Goal: Task Accomplishment & Management: Manage account settings

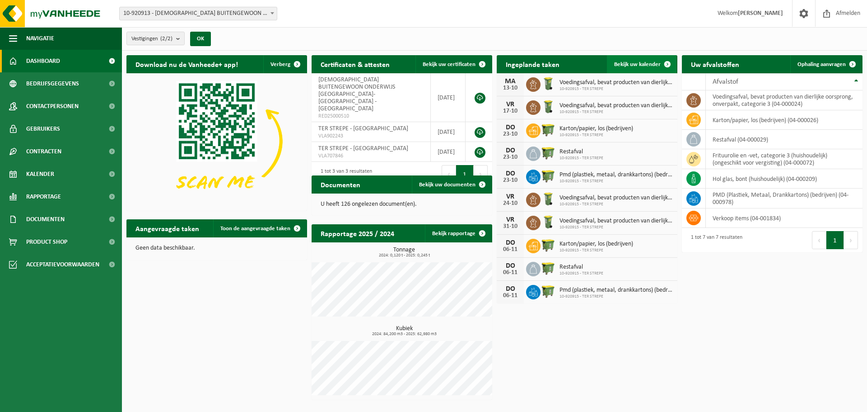
click at [647, 64] on span "Bekijk uw kalender" at bounding box center [637, 64] width 47 height 6
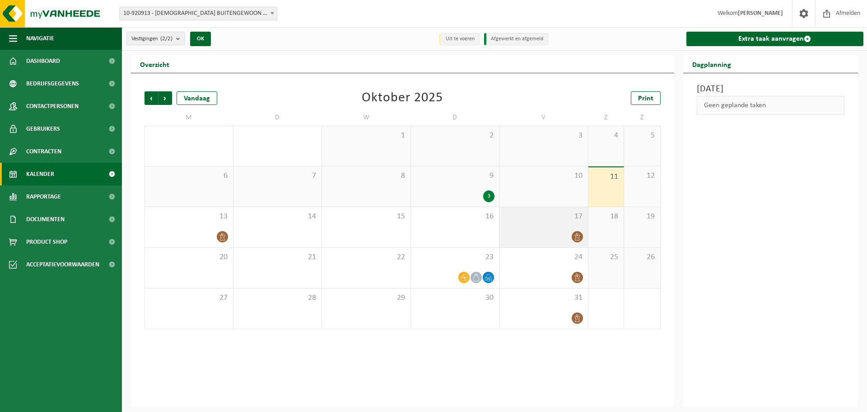
click at [570, 235] on div at bounding box center [544, 236] width 80 height 12
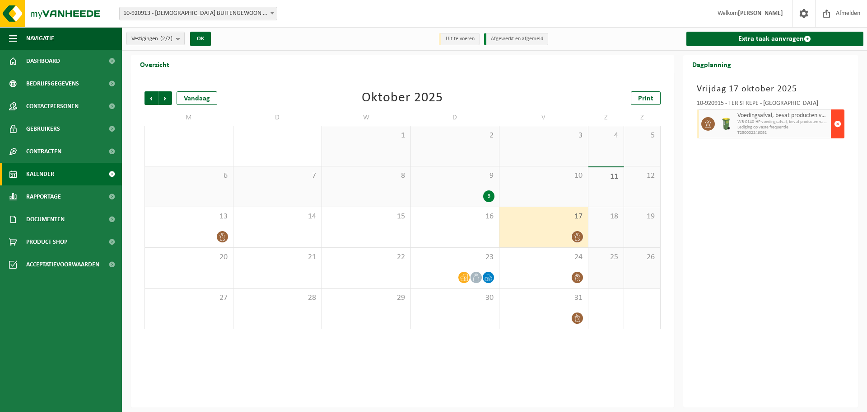
click at [835, 124] on span "button" at bounding box center [837, 124] width 7 height 18
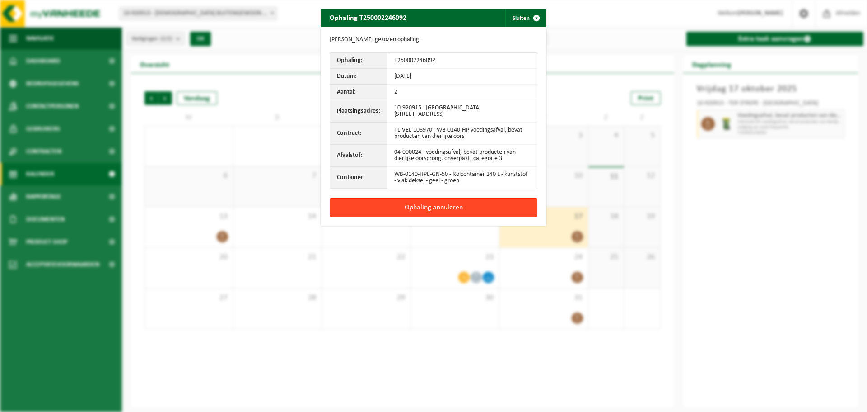
click at [480, 207] on button "Ophaling annuleren" at bounding box center [434, 207] width 208 height 19
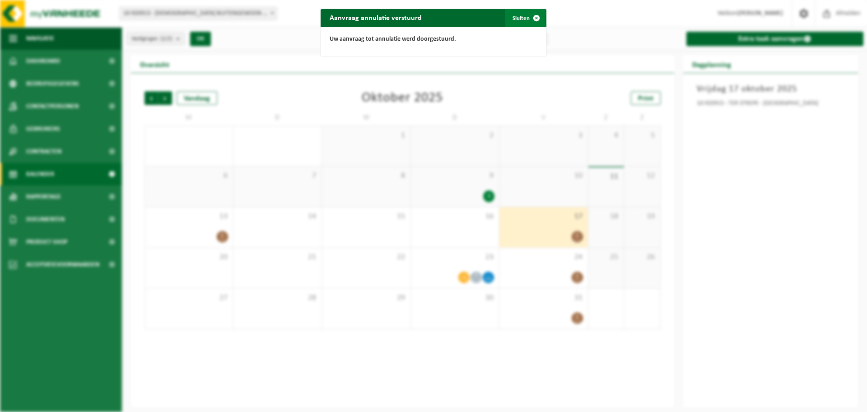
click at [508, 18] on button "Sluiten" at bounding box center [525, 18] width 40 height 18
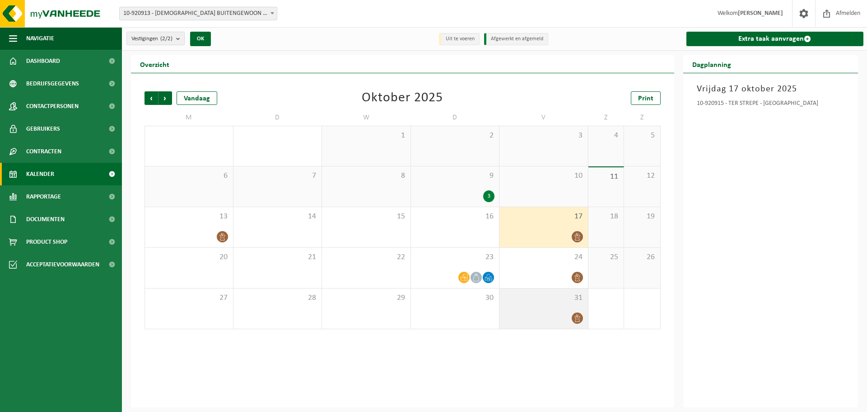
click at [560, 312] on div at bounding box center [544, 318] width 80 height 12
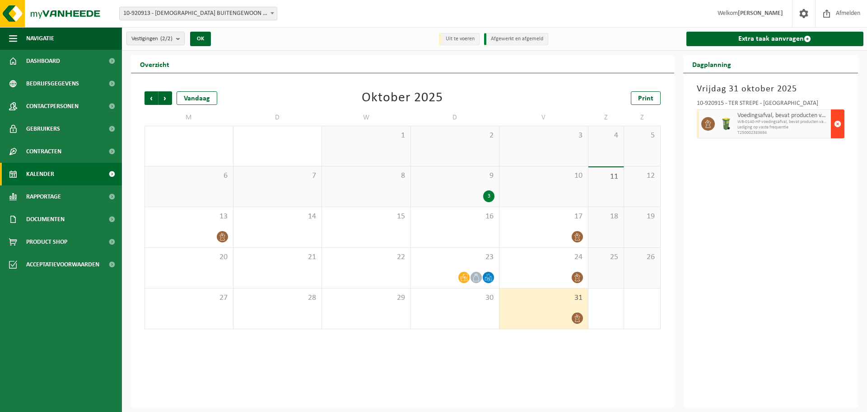
click at [837, 126] on span "button" at bounding box center [837, 124] width 7 height 18
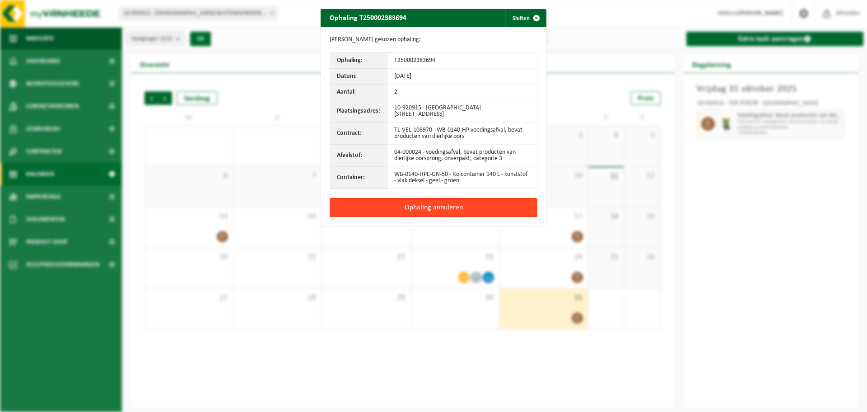
click at [514, 204] on button "Ophaling annuleren" at bounding box center [434, 207] width 208 height 19
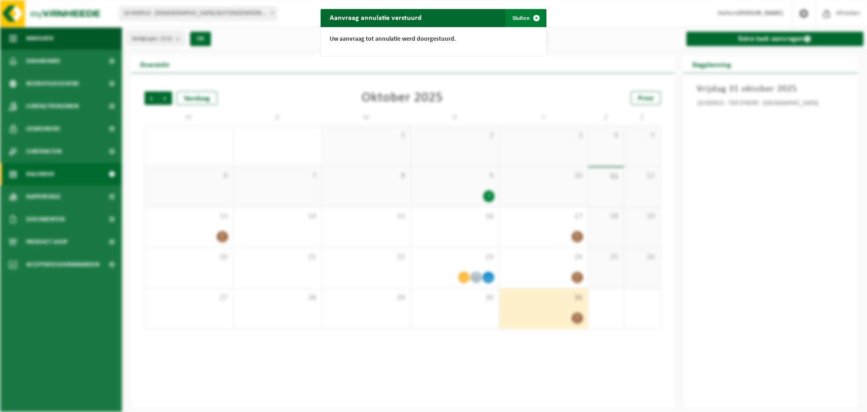
click at [532, 19] on span "button" at bounding box center [537, 18] width 18 height 18
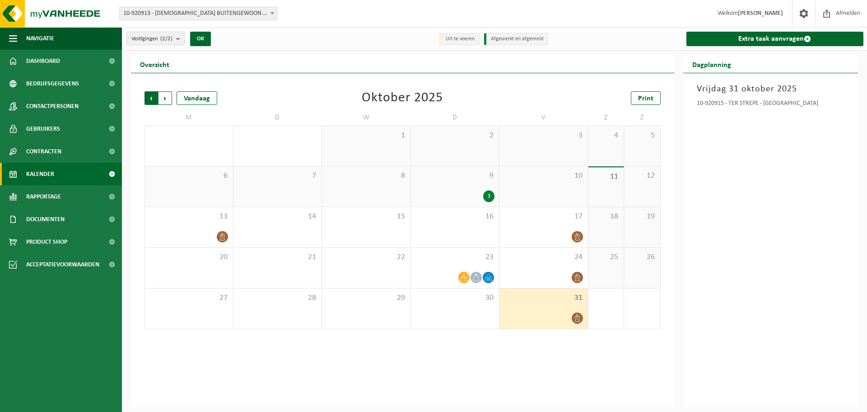
click at [164, 95] on span "Volgende" at bounding box center [166, 98] width 14 height 14
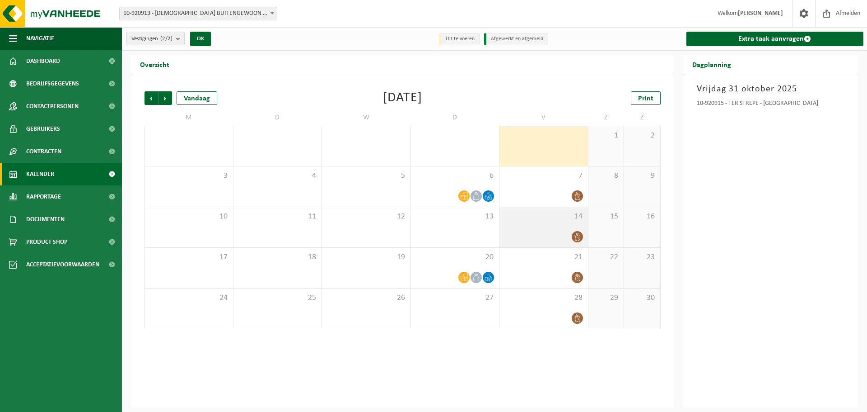
click at [573, 225] on div "14" at bounding box center [544, 227] width 89 height 40
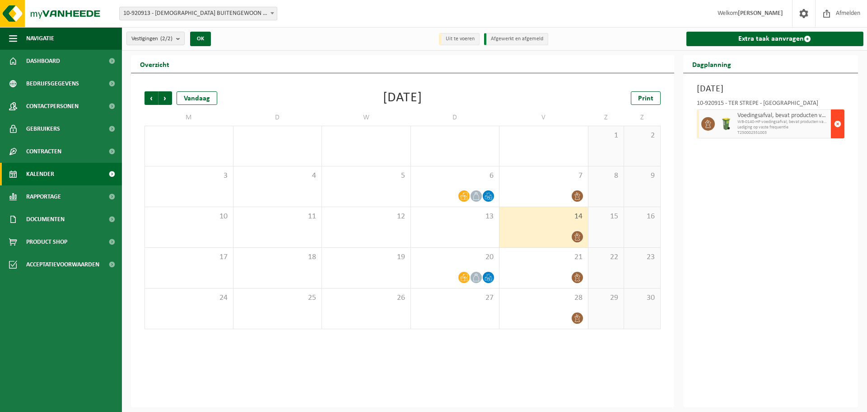
click at [837, 123] on span "button" at bounding box center [837, 124] width 7 height 18
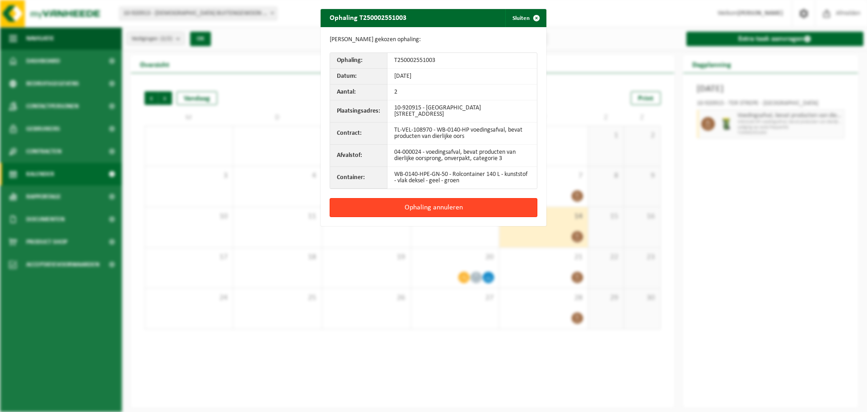
click at [481, 208] on button "Ophaling annuleren" at bounding box center [434, 207] width 208 height 19
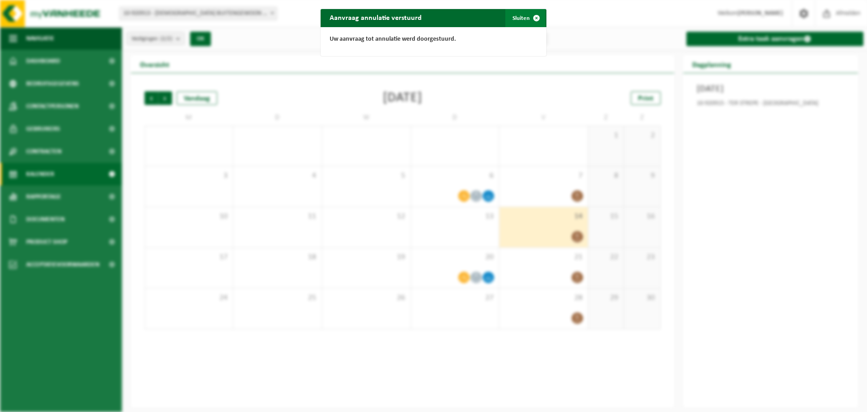
click at [522, 18] on button "Sluiten" at bounding box center [525, 18] width 40 height 18
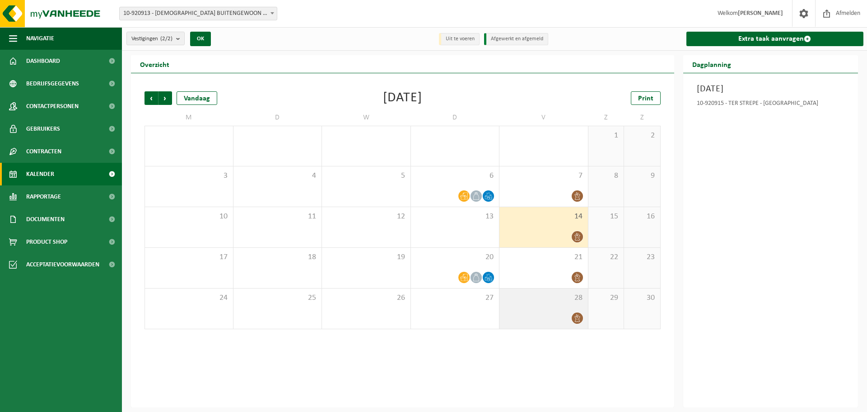
click at [530, 308] on div "28" at bounding box center [544, 308] width 89 height 40
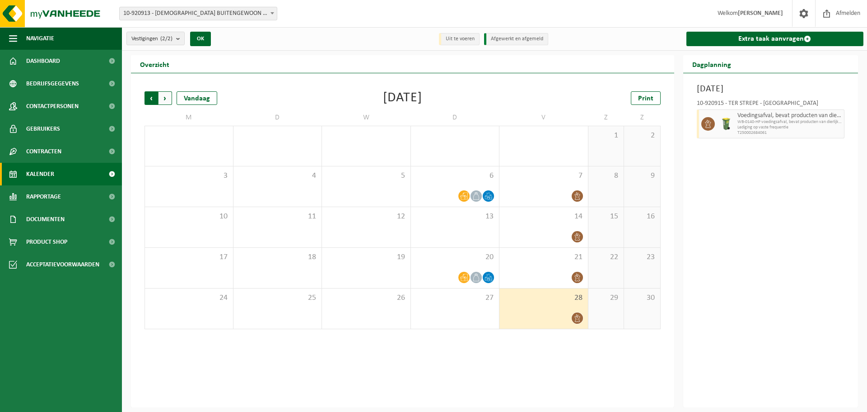
click at [171, 97] on span "Volgende" at bounding box center [166, 98] width 14 height 14
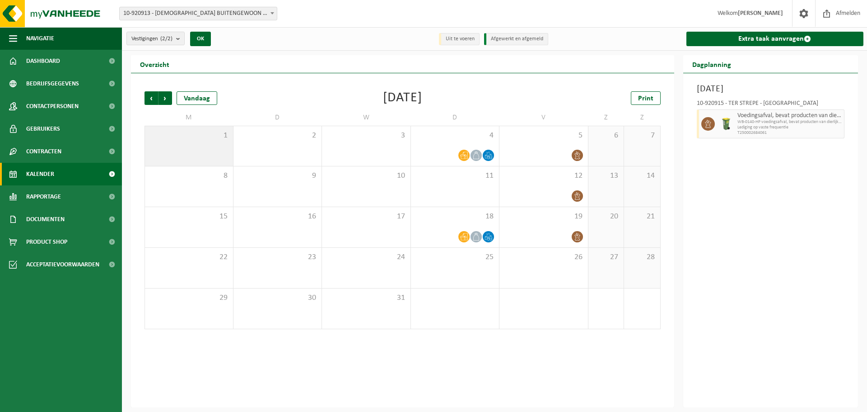
click at [209, 146] on div "1" at bounding box center [189, 146] width 88 height 40
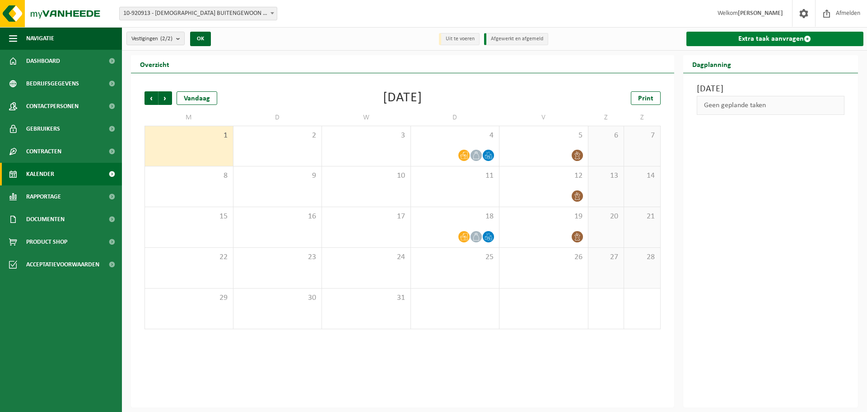
click at [742, 36] on link "Extra taak aanvragen" at bounding box center [776, 39] width 178 height 14
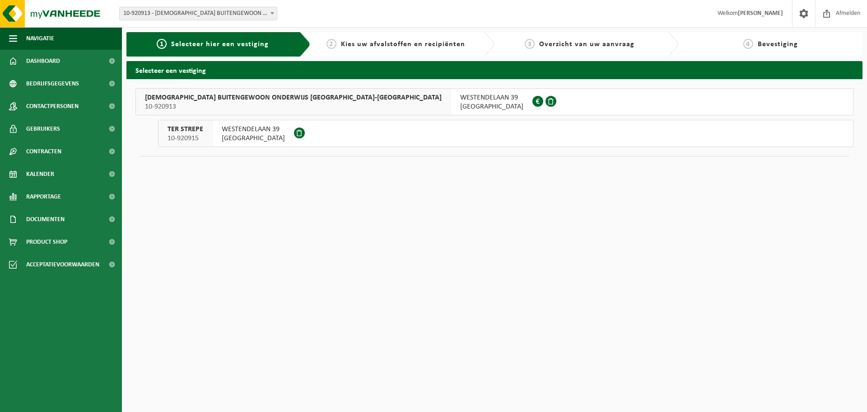
click at [265, 132] on span "WESTENDELAAN 39" at bounding box center [253, 129] width 63 height 9
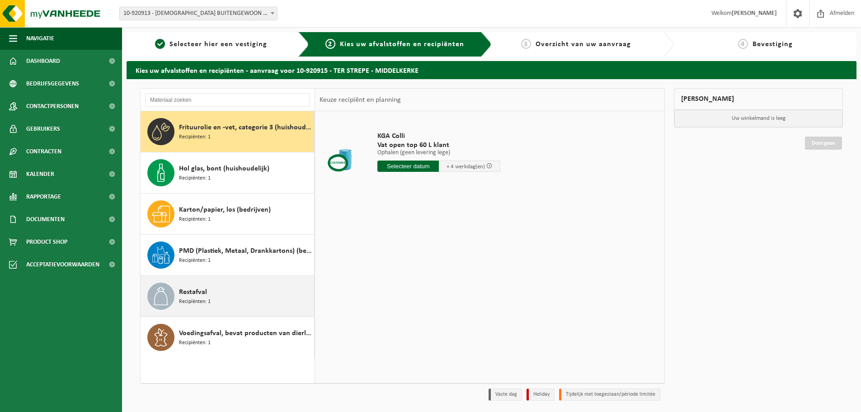
click at [207, 287] on div "Restafval Recipiënten: 1" at bounding box center [245, 295] width 133 height 27
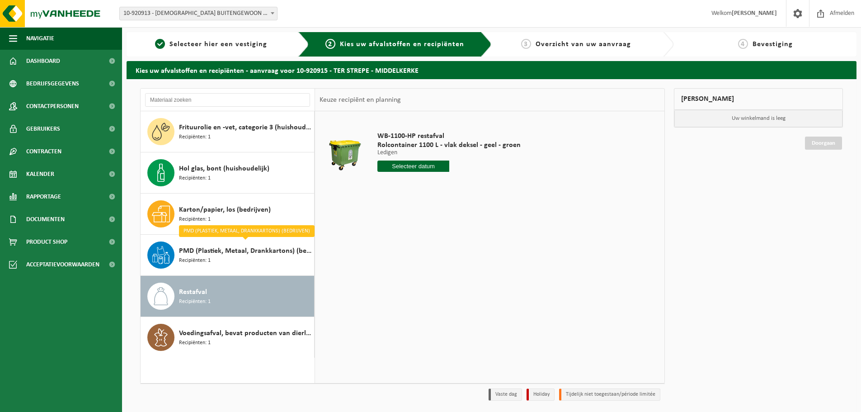
click at [421, 160] on input "text" at bounding box center [413, 165] width 72 height 11
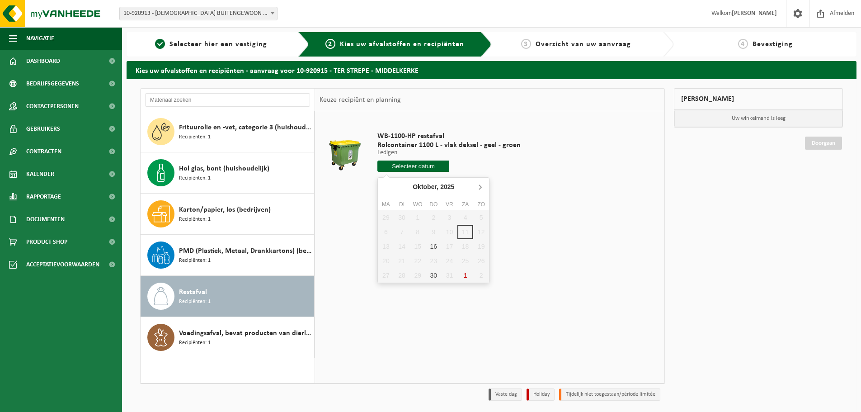
click at [478, 185] on icon at bounding box center [480, 186] width 14 height 14
click at [389, 216] on div "1 2 3 4 5 6 7 8 9 10 11 12 13 14 15 16 17 18 19 20 21 22 23 24 25 26 27 28 29 3…" at bounding box center [433, 246] width 111 height 72
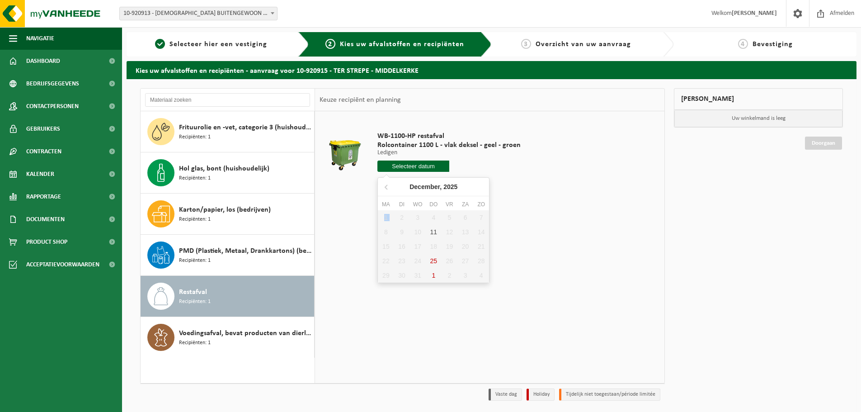
click at [389, 216] on div "1 2 3 4 5 6 7 8 9 10 11 12 13 14 15 16 17 18 19 20 21 22 23 24 25 26 27 28 29 3…" at bounding box center [433, 246] width 111 height 72
click at [388, 216] on div "1 2 3 4 5 6 7 8 9 10 11 12 13 14 15 16 17 18 19 20 21 22 23 24 25 26 27 28 29 3…" at bounding box center [433, 246] width 111 height 72
click at [389, 215] on div "1 2 3 4 5 6 7 8 9 10 11 12 13 14 15 16 17 18 19 20 21 22 23 24 25 26 27 28 29 3…" at bounding box center [433, 246] width 111 height 72
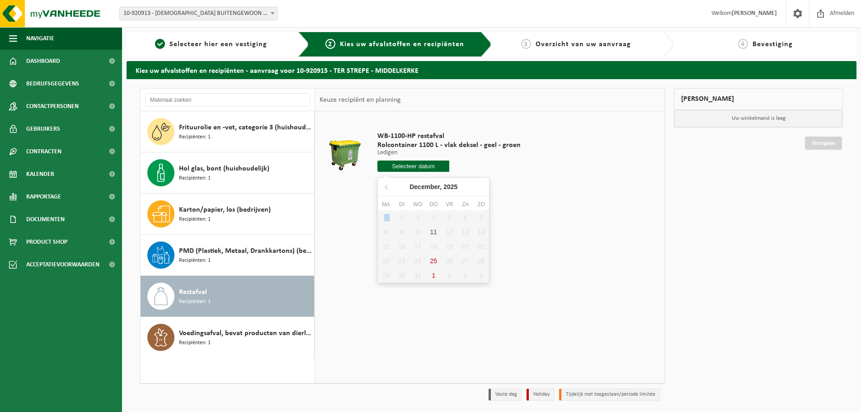
click at [389, 215] on div "1 2 3 4 5 6 7 8 9 10 11 12 13 14 15 16 17 18 19 20 21 22 23 24 25 26 27 28 29 3…" at bounding box center [433, 246] width 111 height 72
click at [389, 214] on div "1 2 3 4 5 6 7 8 9 10 11 12 13 14 15 16 17 18 19 20 21 22 23 24 25 26 27 28 29 3…" at bounding box center [433, 246] width 111 height 72
click at [390, 213] on div "1 2 3 4 5 6 7 8 9 10 11 12 13 14 15 16 17 18 19 20 21 22 23 24 25 26 27 28 29 3…" at bounding box center [433, 246] width 111 height 72
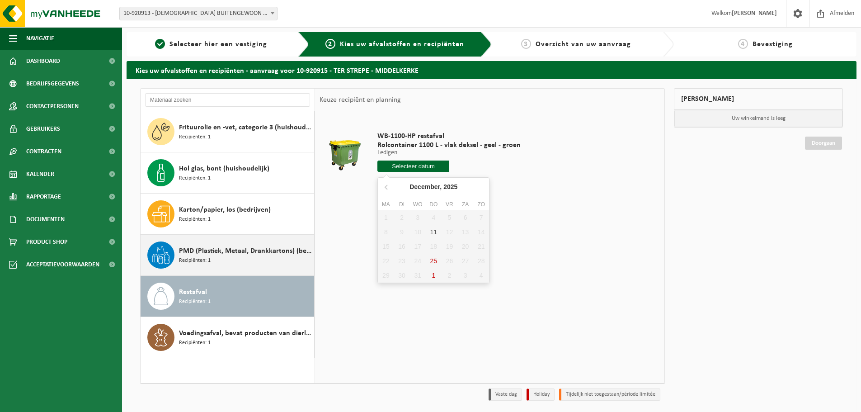
click at [235, 254] on span "PMD (Plastiek, Metaal, Drankkartons) (bedrijven)" at bounding box center [245, 250] width 133 height 11
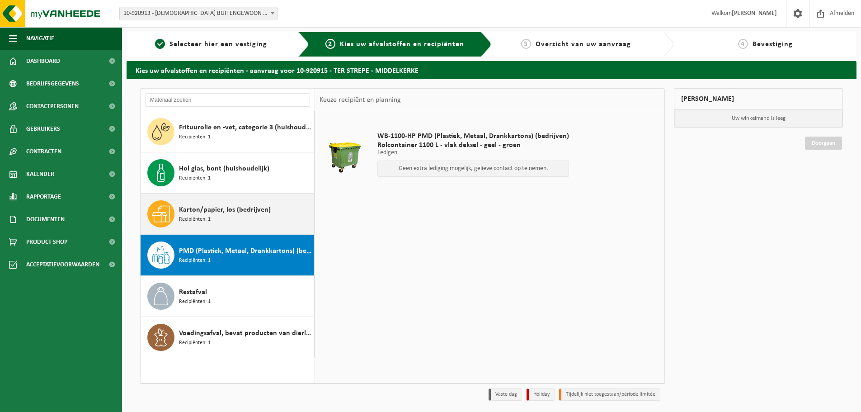
click at [235, 216] on div "Karton/papier, los (bedrijven) Recipiënten: 1" at bounding box center [245, 213] width 133 height 27
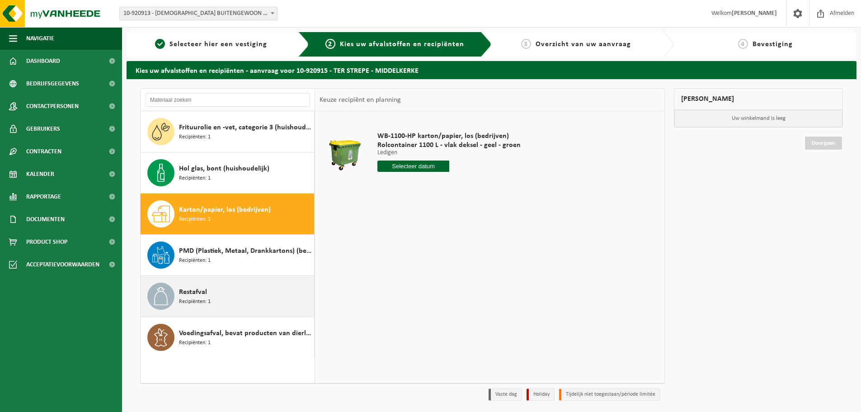
click at [218, 295] on div "Restafval Recipiënten: 1" at bounding box center [245, 295] width 133 height 27
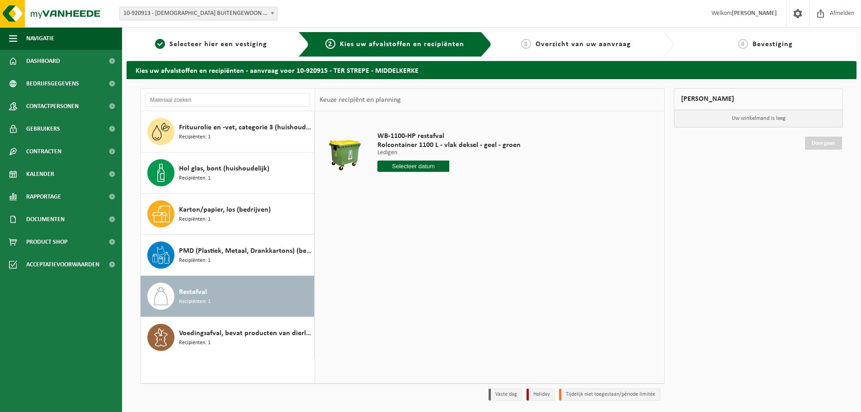
click at [390, 162] on input "text" at bounding box center [413, 165] width 72 height 11
click at [482, 184] on icon at bounding box center [480, 186] width 14 height 14
click at [388, 221] on div "1 2 3 4 5 6 7 8 9 10 11 12 13 14 15 16 17 18 19 20 21 22 23 24 25 26 27 28 29 3…" at bounding box center [433, 246] width 111 height 72
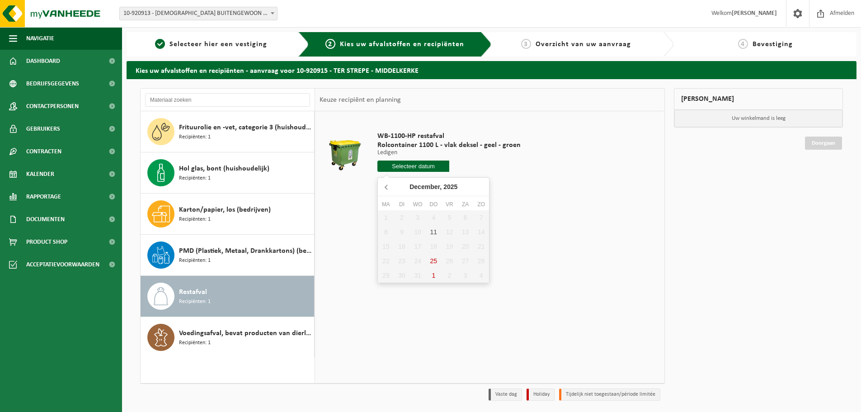
click at [388, 187] on icon at bounding box center [386, 186] width 14 height 14
click at [433, 276] on div "27" at bounding box center [434, 275] width 16 height 14
type input "Van 2025-11-27"
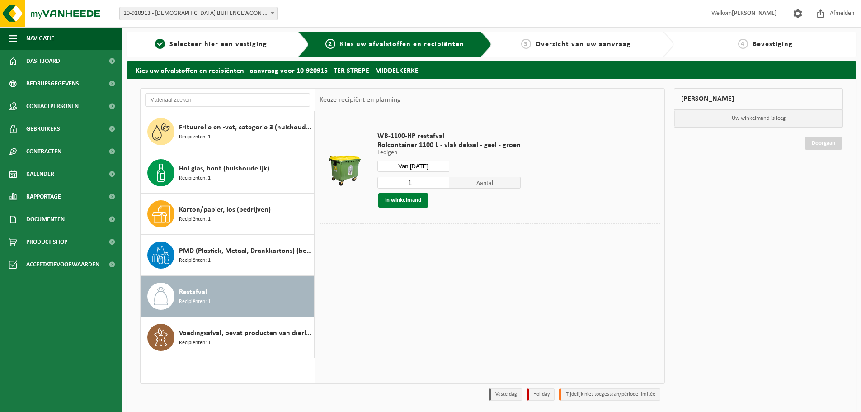
click at [413, 197] on button "In winkelmand" at bounding box center [403, 200] width 50 height 14
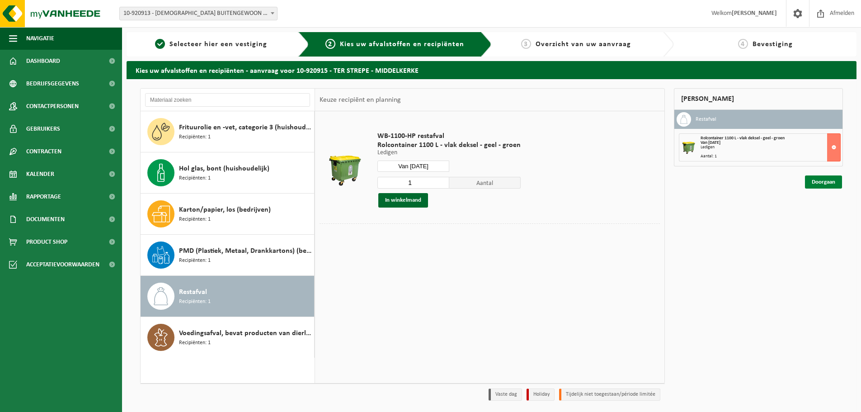
click at [825, 179] on link "Doorgaan" at bounding box center [823, 181] width 37 height 13
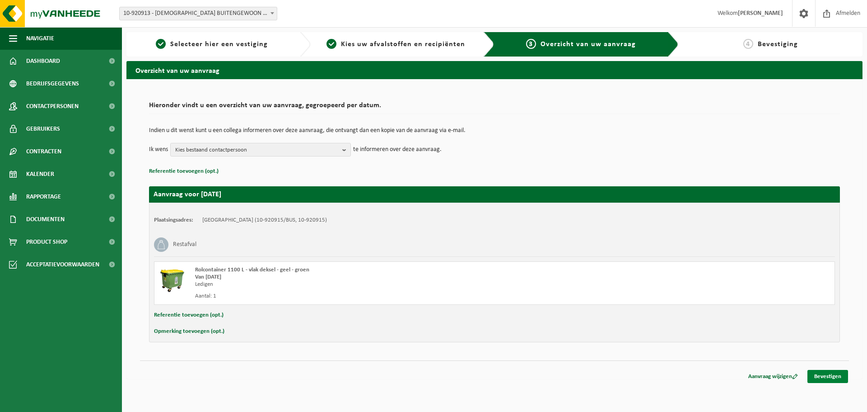
click at [825, 376] on link "Bevestigen" at bounding box center [828, 376] width 41 height 13
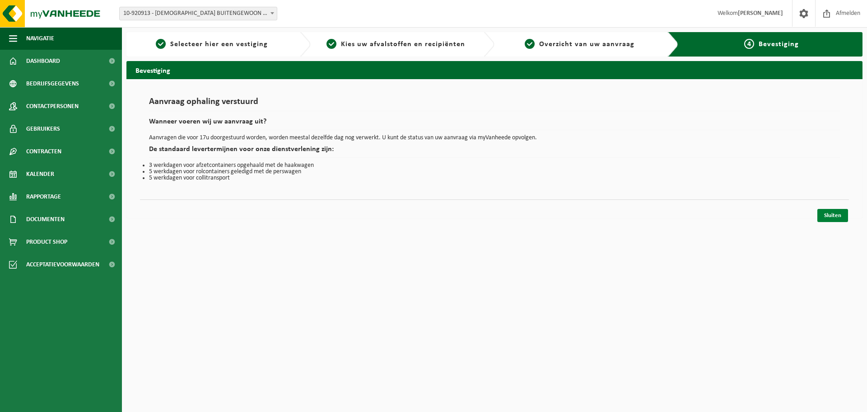
click at [841, 219] on link "Sluiten" at bounding box center [833, 215] width 31 height 13
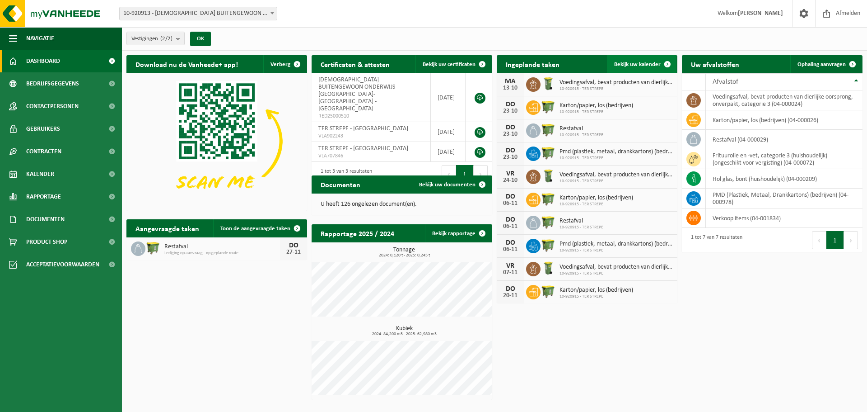
click at [649, 67] on span "Bekijk uw kalender" at bounding box center [637, 64] width 47 height 6
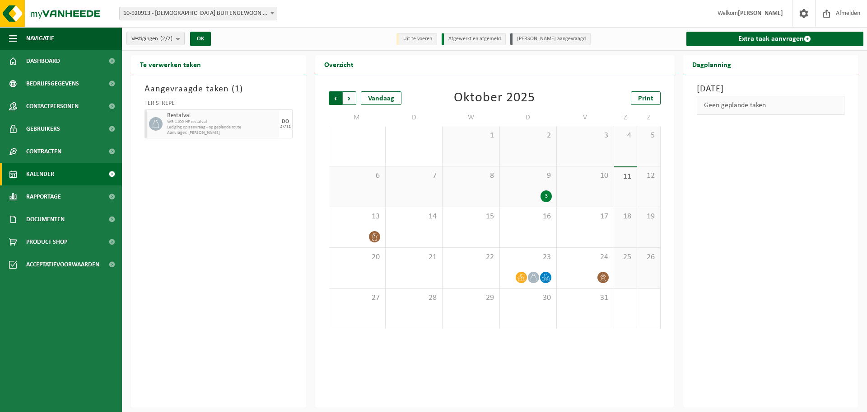
click at [346, 95] on span "Volgende" at bounding box center [350, 98] width 14 height 14
click at [348, 97] on span "Volgende" at bounding box center [350, 98] width 14 height 14
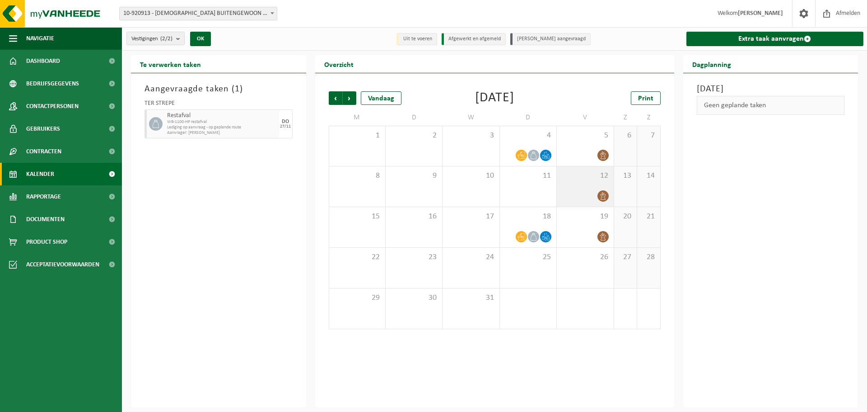
click at [571, 172] on span "12" at bounding box center [584, 176] width 47 height 10
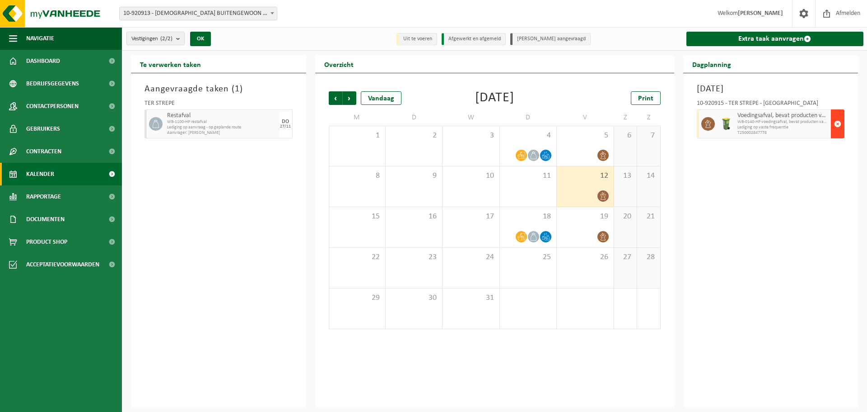
click at [841, 124] on span "button" at bounding box center [837, 124] width 7 height 18
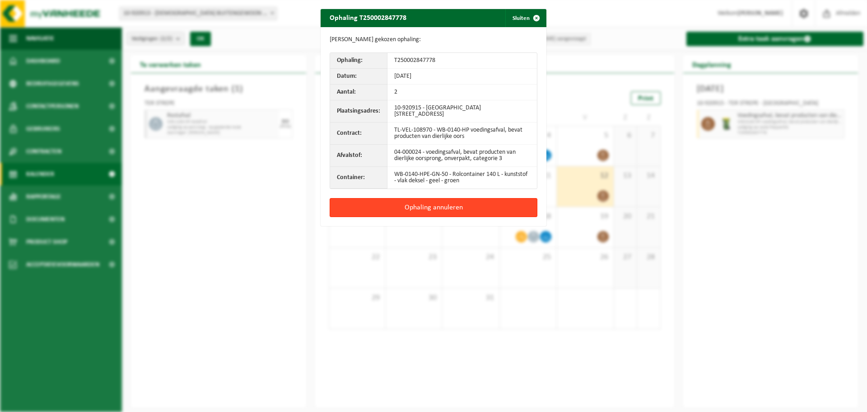
click at [464, 202] on button "Ophaling annuleren" at bounding box center [434, 207] width 208 height 19
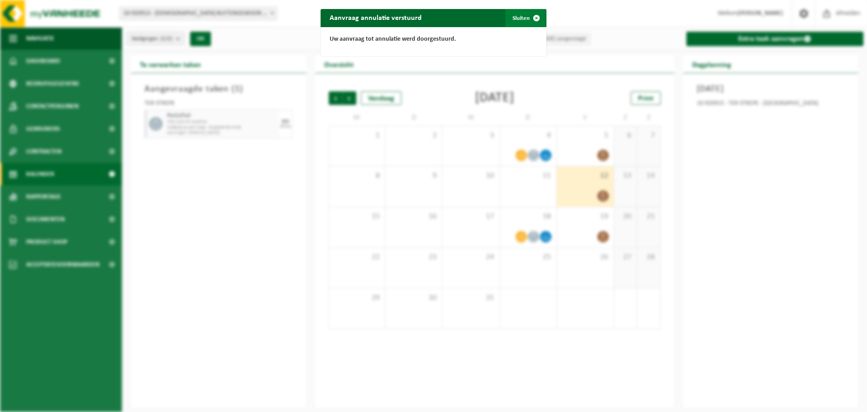
click at [515, 16] on button "Sluiten" at bounding box center [525, 18] width 40 height 18
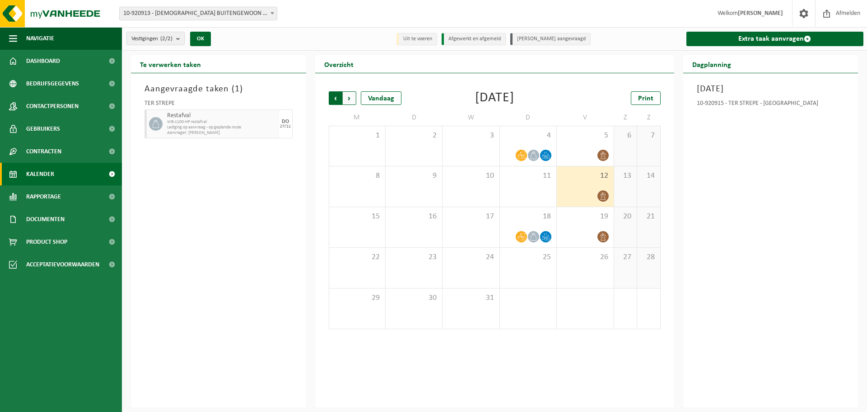
click at [355, 98] on span "Volgende" at bounding box center [350, 98] width 14 height 14
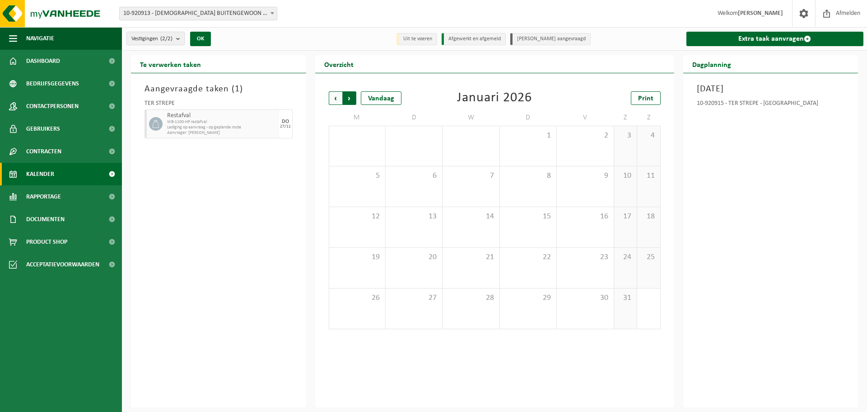
click at [333, 98] on span "Vorige" at bounding box center [336, 98] width 14 height 14
click at [349, 94] on span "Volgende" at bounding box center [350, 98] width 14 height 14
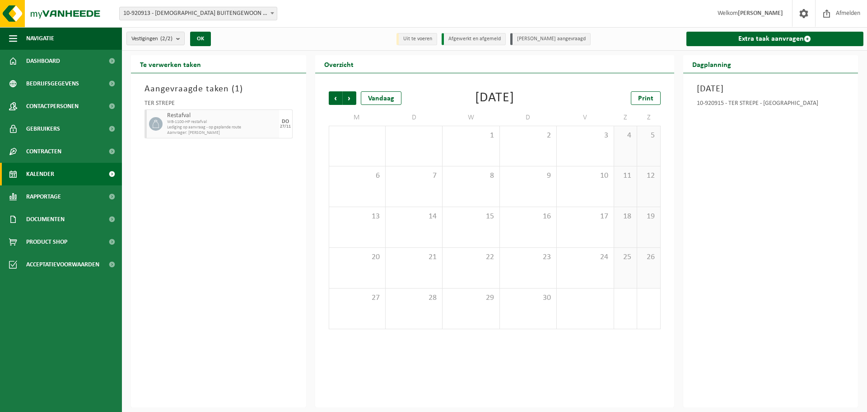
click at [349, 94] on span "Volgende" at bounding box center [350, 98] width 14 height 14
click at [333, 94] on span "Vorige" at bounding box center [336, 98] width 14 height 14
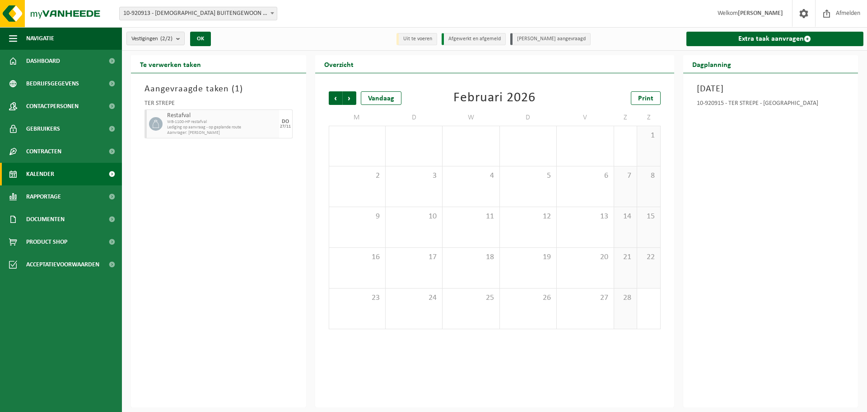
click at [333, 94] on span "Vorige" at bounding box center [336, 98] width 14 height 14
click at [535, 175] on span "8" at bounding box center [528, 176] width 47 height 10
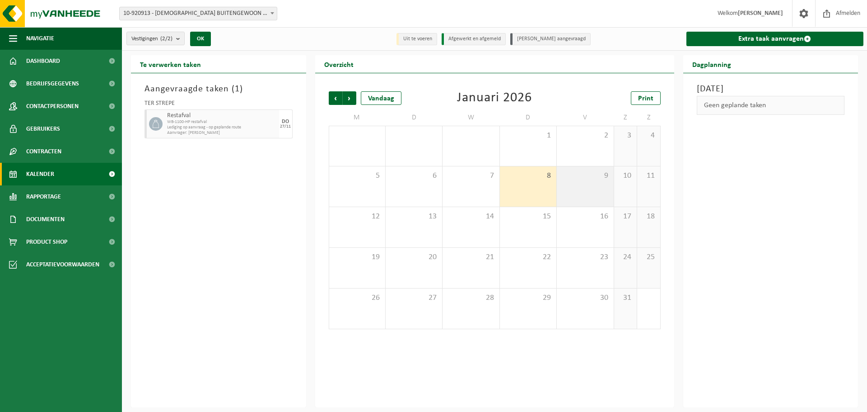
click at [576, 173] on span "9" at bounding box center [584, 176] width 47 height 10
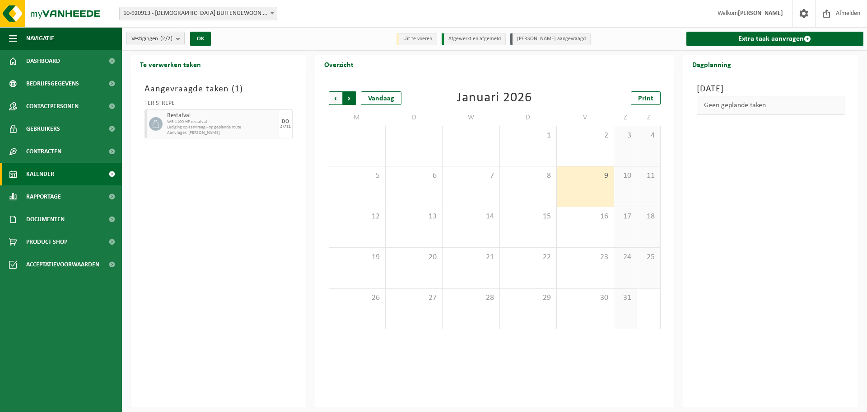
click at [335, 95] on span "Vorige" at bounding box center [336, 98] width 14 height 14
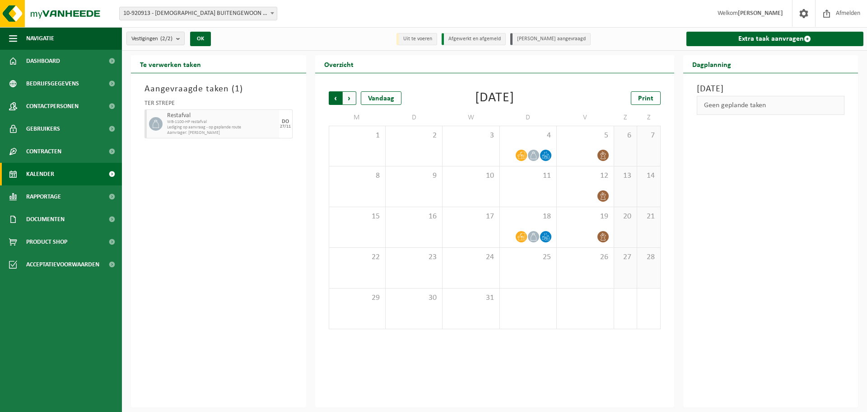
click at [346, 97] on span "Volgende" at bounding box center [350, 98] width 14 height 14
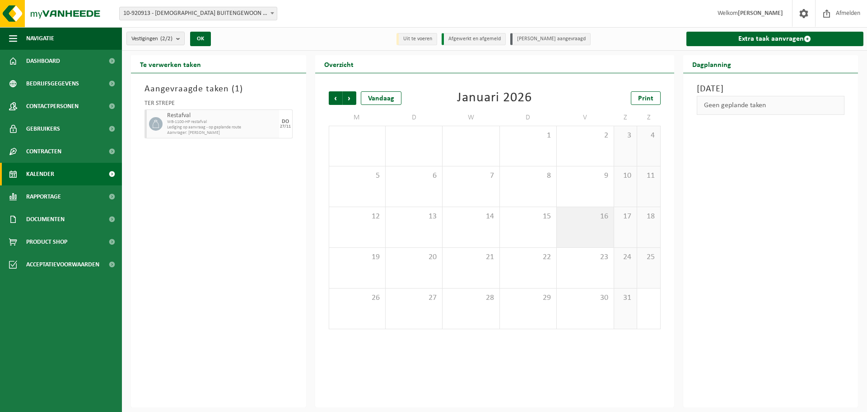
click at [588, 214] on span "16" at bounding box center [584, 216] width 47 height 10
click at [543, 217] on span "15" at bounding box center [528, 216] width 47 height 10
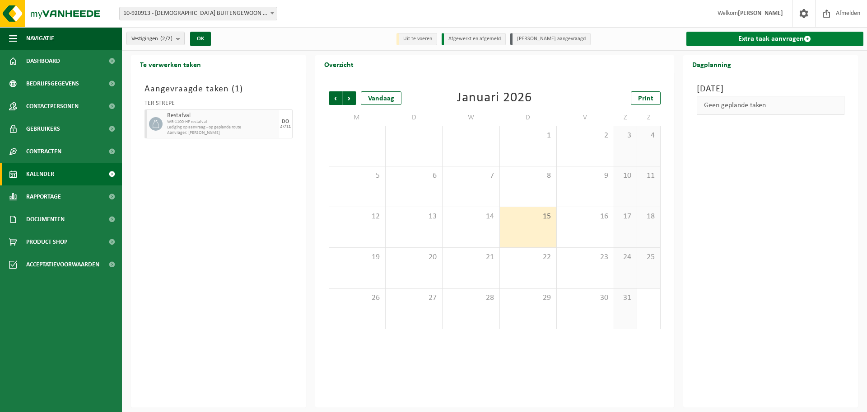
click at [777, 41] on link "Extra taak aanvragen" at bounding box center [776, 39] width 178 height 14
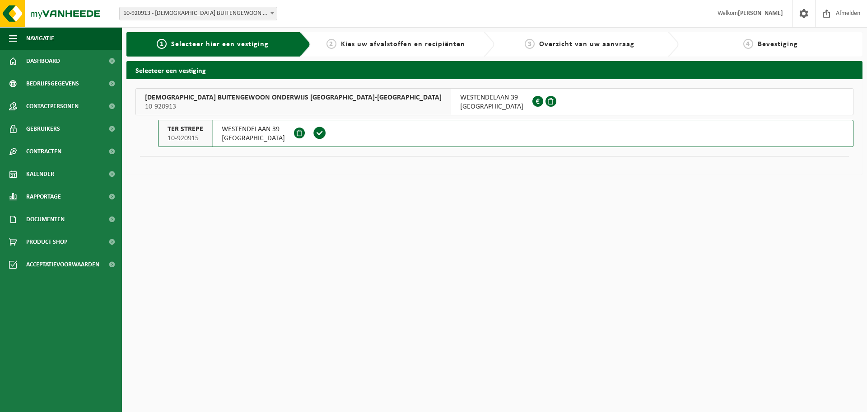
click at [364, 137] on button "TER STREPE 10-920915 WESTENDELAAN 39 8430 MIDDELKERKE" at bounding box center [506, 133] width 696 height 27
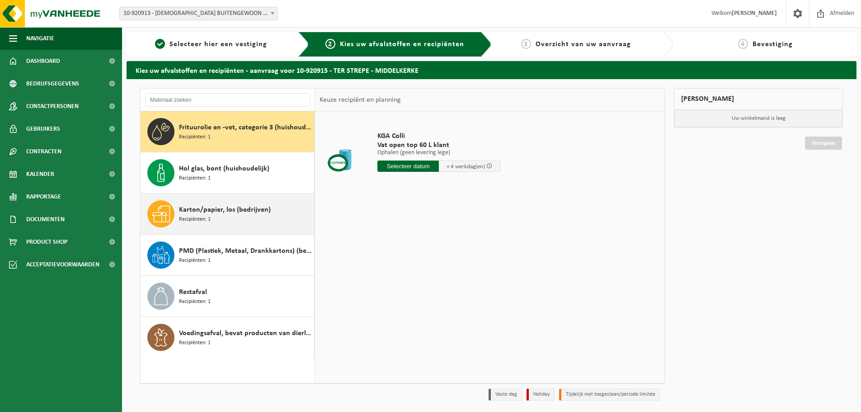
click at [217, 219] on div "Karton/papier, los (bedrijven) Recipiënten: 1" at bounding box center [245, 213] width 133 height 27
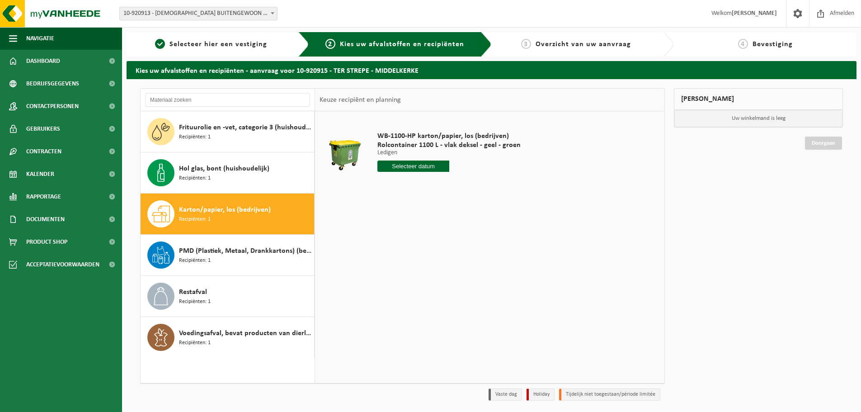
click at [410, 164] on input "text" at bounding box center [413, 165] width 72 height 11
click at [482, 182] on icon at bounding box center [480, 186] width 14 height 14
click at [482, 182] on nav "[DATE]" at bounding box center [433, 187] width 111 height 19
click at [480, 185] on nav "[DATE]" at bounding box center [433, 187] width 111 height 19
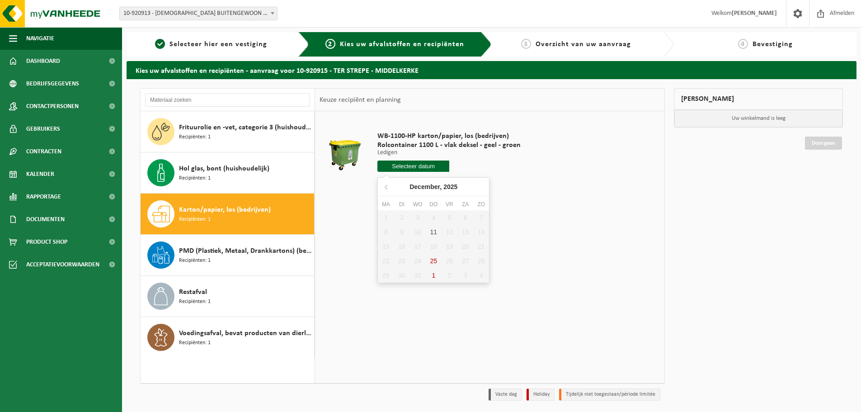
click at [480, 185] on nav "[DATE]" at bounding box center [433, 187] width 111 height 19
